Goal: Task Accomplishment & Management: Manage account settings

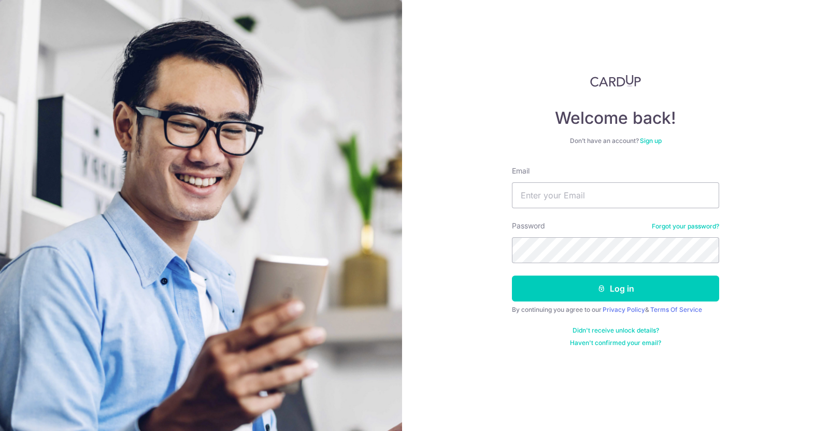
type input "[EMAIL_ADDRESS][DOMAIN_NAME]"
click at [512, 276] on button "Log in" at bounding box center [615, 289] width 207 height 26
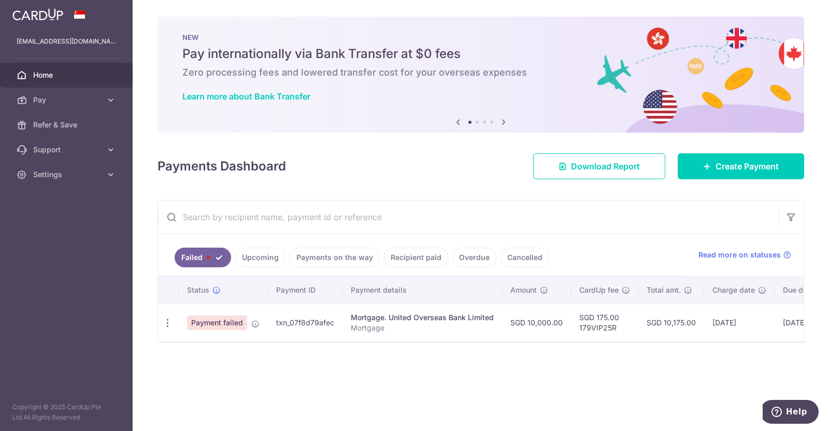
click at [402, 367] on div "× Pause Schedule Pause all future payments in this series Pause just this one p…" at bounding box center [481, 215] width 696 height 431
click at [53, 75] on span "Home" at bounding box center [67, 75] width 68 height 10
